Goal: Transaction & Acquisition: Purchase product/service

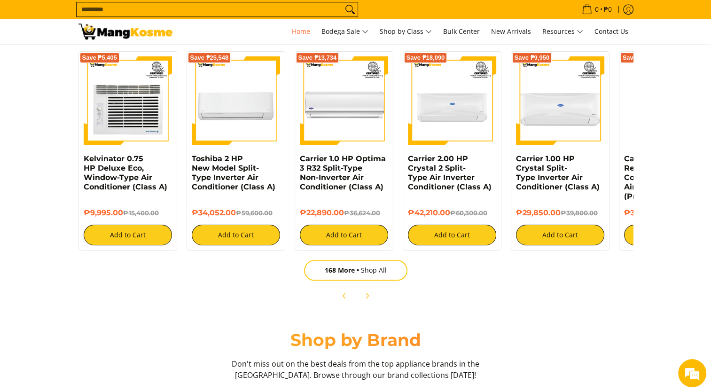
scroll to position [288, 0]
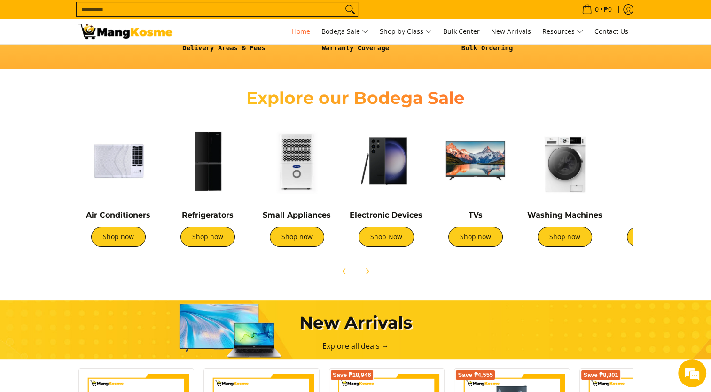
click at [480, 148] on img at bounding box center [476, 161] width 80 height 80
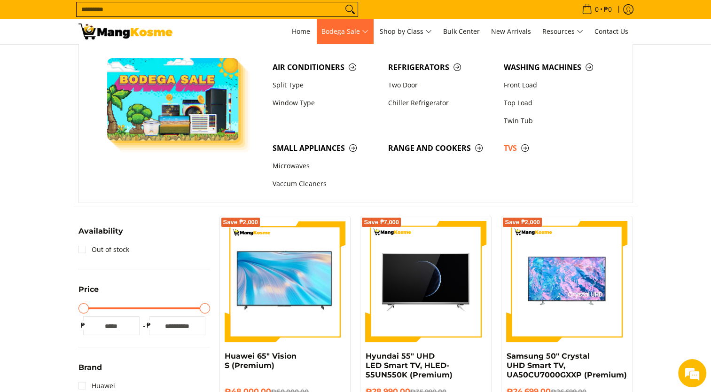
click at [338, 33] on span "Bodega Sale" at bounding box center [344, 32] width 47 height 12
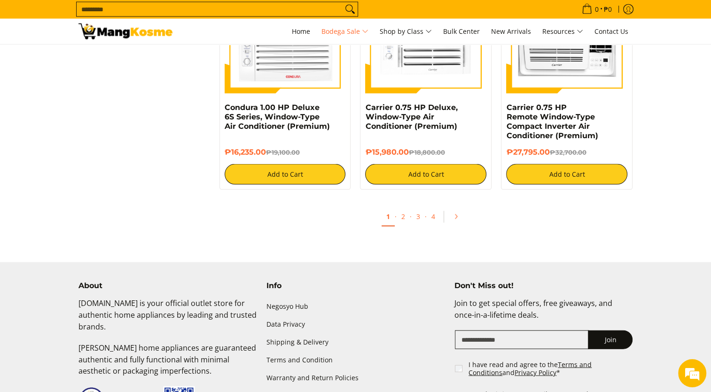
scroll to position [1965, 0]
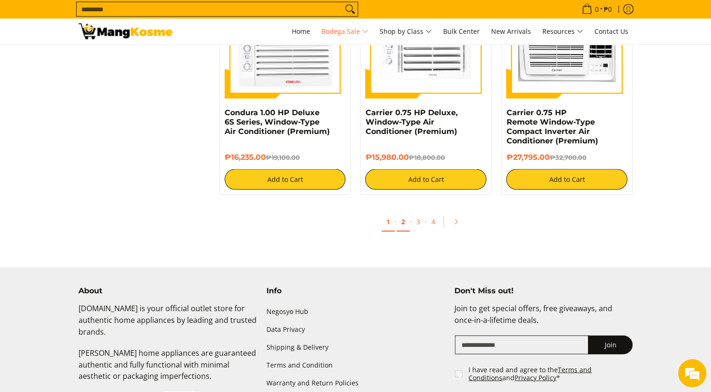
click at [400, 226] on link "2" at bounding box center [403, 221] width 13 height 19
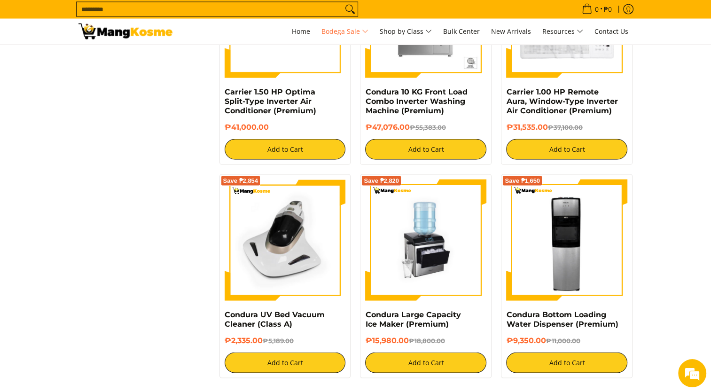
scroll to position [1818, 0]
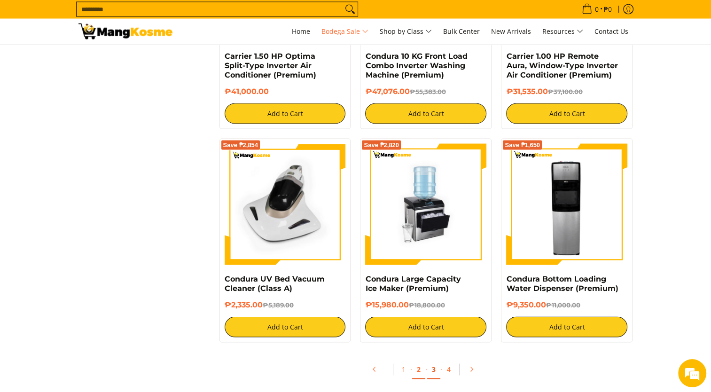
click at [433, 375] on link "3" at bounding box center [433, 369] width 13 height 19
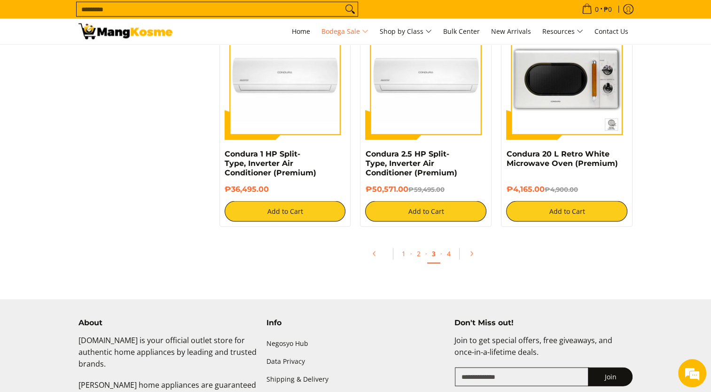
scroll to position [1883, 0]
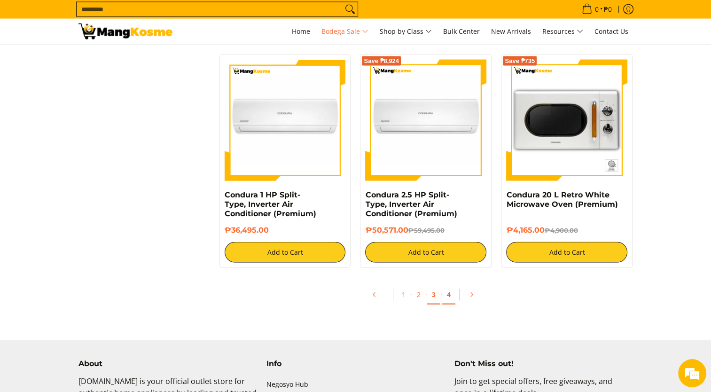
click at [447, 304] on link "4" at bounding box center [448, 294] width 13 height 19
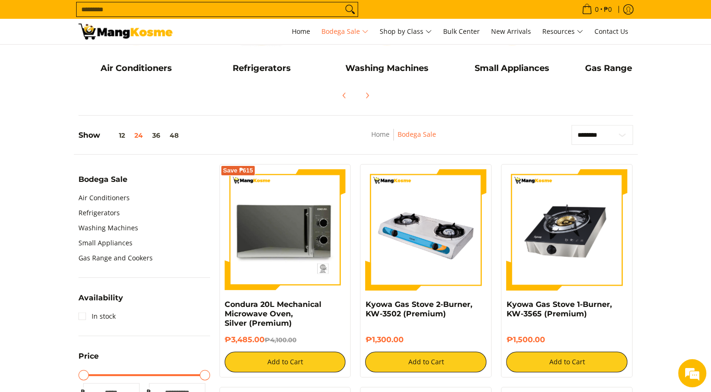
scroll to position [216, 0]
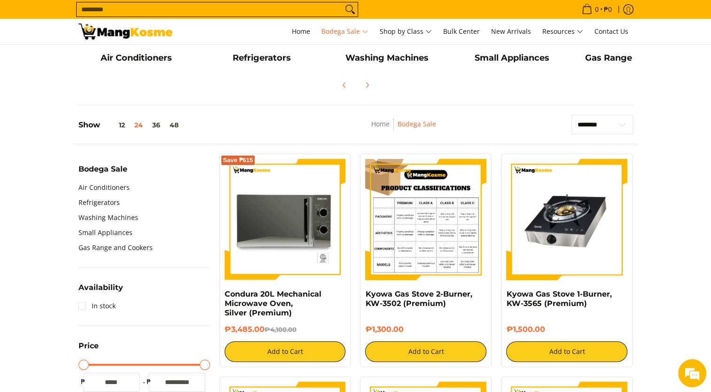
click at [417, 244] on img at bounding box center [425, 219] width 121 height 121
